Goal: Find contact information

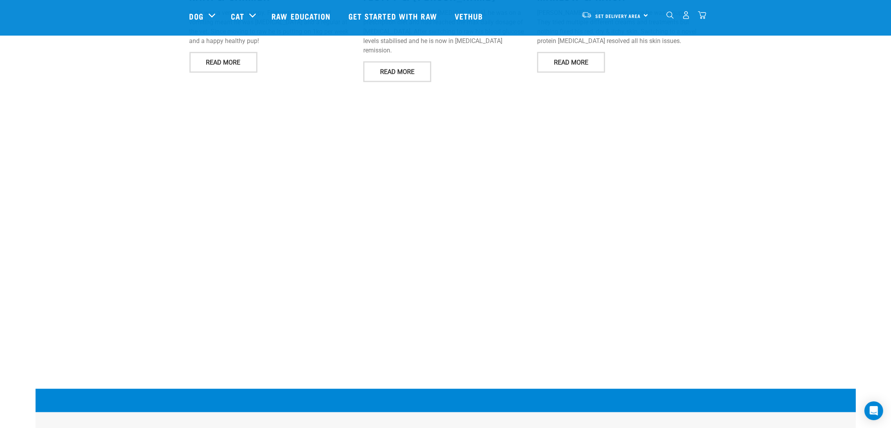
scroll to position [1396, 0]
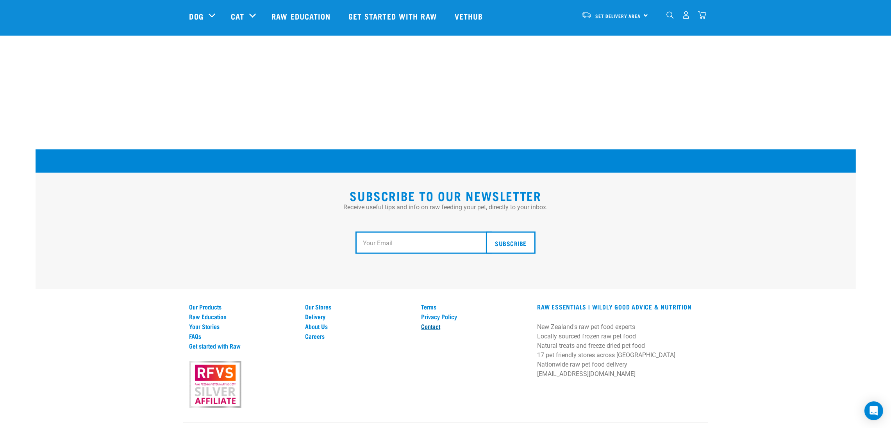
click at [433, 322] on link "Contact" at bounding box center [474, 325] width 107 height 7
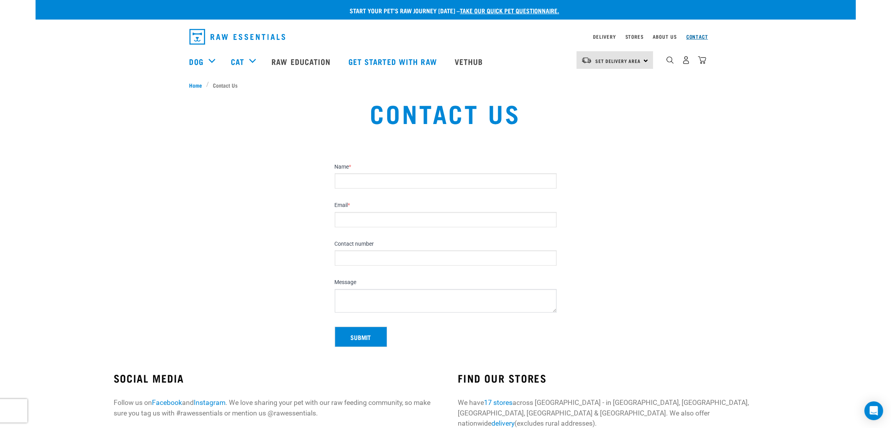
click at [705, 35] on link "Contact" at bounding box center [698, 36] width 22 height 3
